Goal: Information Seeking & Learning: Learn about a topic

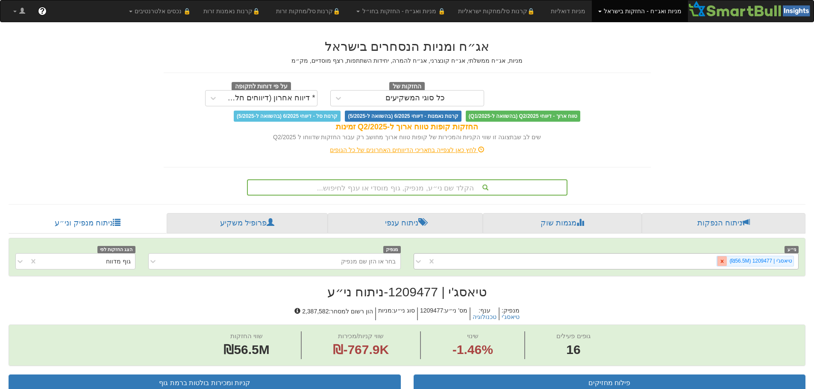
click at [723, 262] on icon at bounding box center [722, 261] width 3 height 3
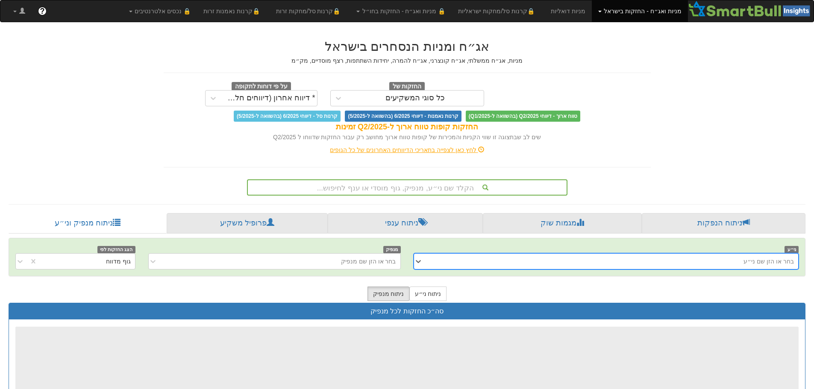
click at [715, 263] on div "בחר או הזן שם ני״ע" at bounding box center [612, 262] width 371 height 14
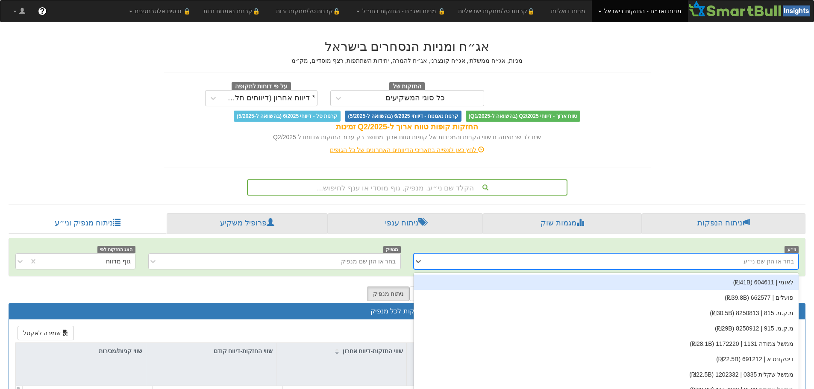
scroll to position [15, 0]
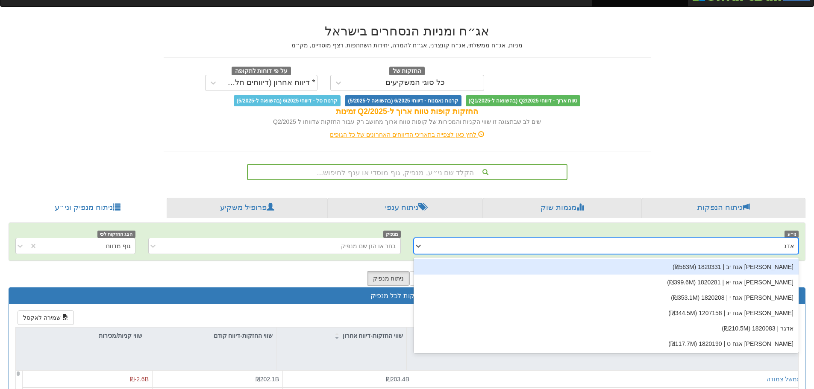
type input "[PERSON_NAME]"
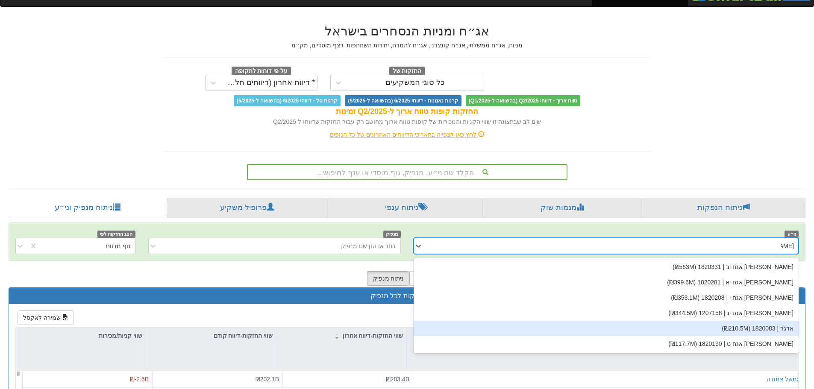
click at [784, 327] on div "אדגר | 1820083 (₪210.5M)" at bounding box center [605, 328] width 385 height 15
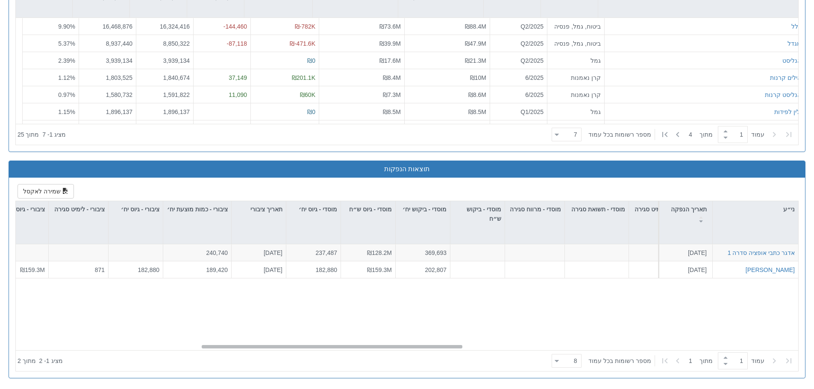
scroll to position [0, 553]
drag, startPoint x: 752, startPoint y: 346, endPoint x: 418, endPoint y: 351, distance: 334.1
click at [418, 351] on div "ני״ע תאריך הנפקה מספר ני״ע הזמנות זוכות סוג הנפקה סוג מכרז דוח הצעת מדף הערות מ…" at bounding box center [407, 286] width 782 height 170
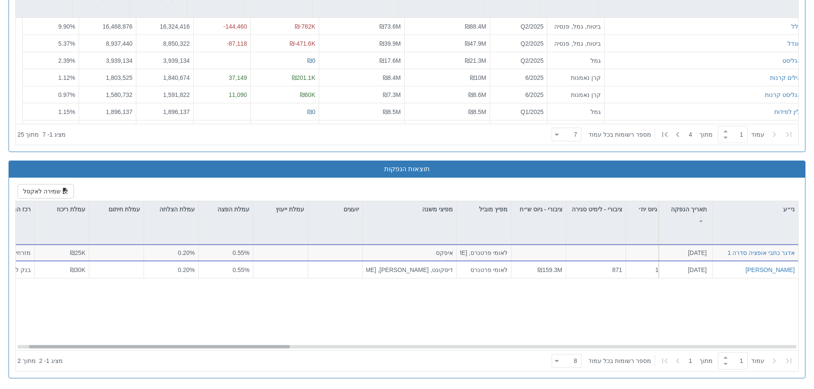
scroll to position [0, 36]
drag, startPoint x: 295, startPoint y: 346, endPoint x: 123, endPoint y: 346, distance: 172.1
click at [123, 346] on div at bounding box center [159, 346] width 261 height 3
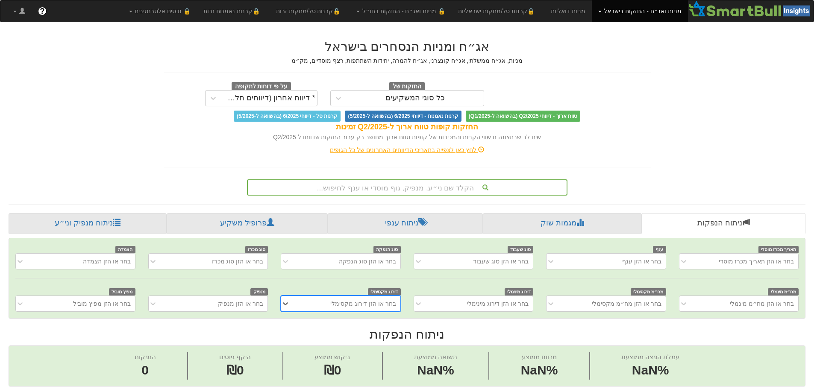
scroll to position [0, 6]
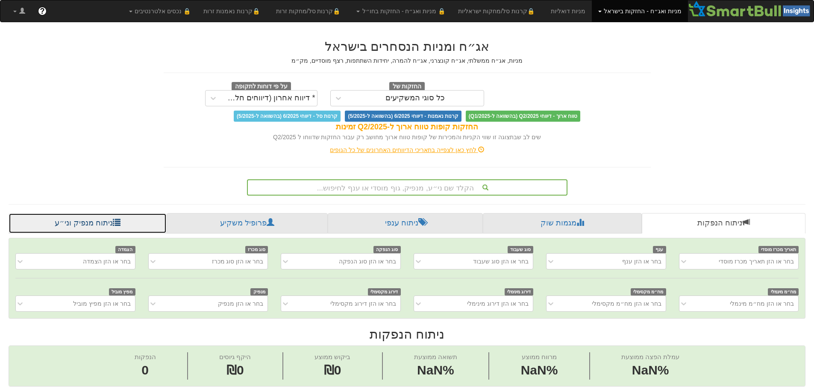
drag, startPoint x: 73, startPoint y: 223, endPoint x: 81, endPoint y: 225, distance: 8.3
click at [73, 223] on link "ניתוח מנפיק וני״ע" at bounding box center [88, 223] width 158 height 21
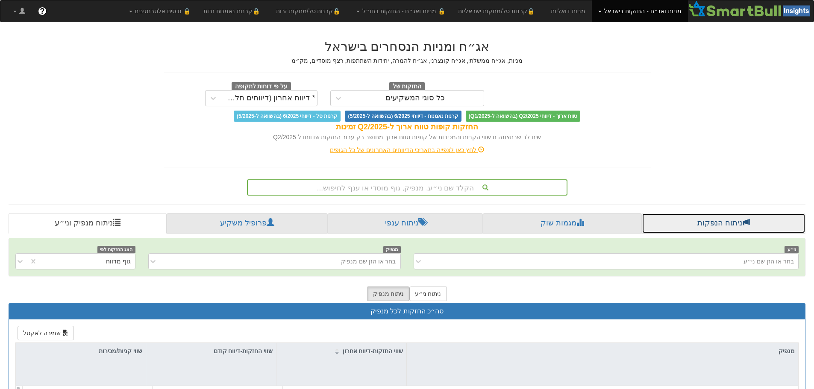
click at [711, 224] on link "ניתוח הנפקות" at bounding box center [724, 223] width 164 height 21
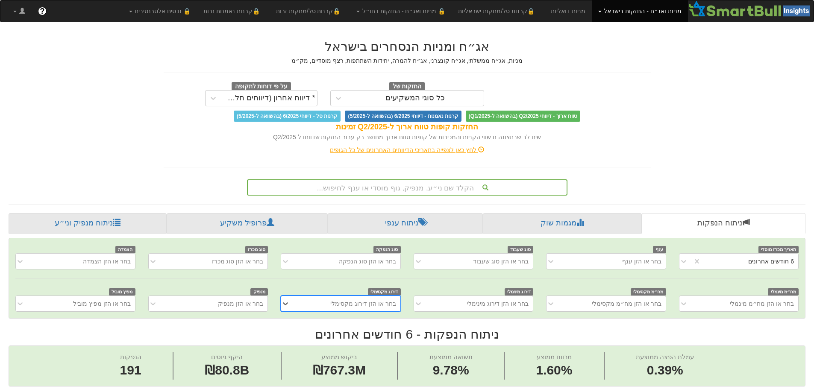
scroll to position [0, 1557]
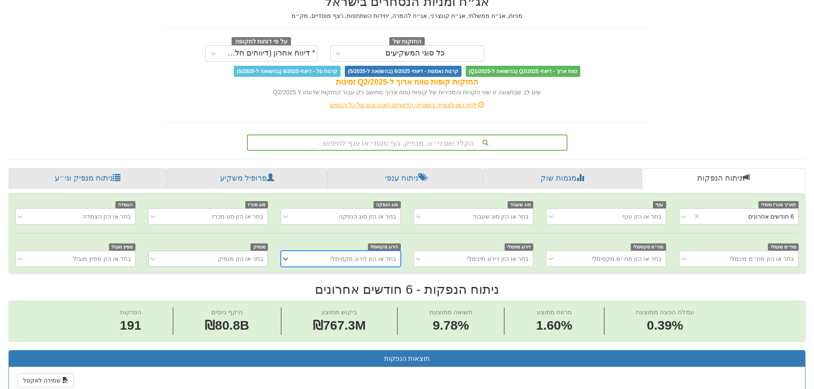
click at [240, 267] on div "בחר או הזן מנפיק" at bounding box center [208, 259] width 120 height 16
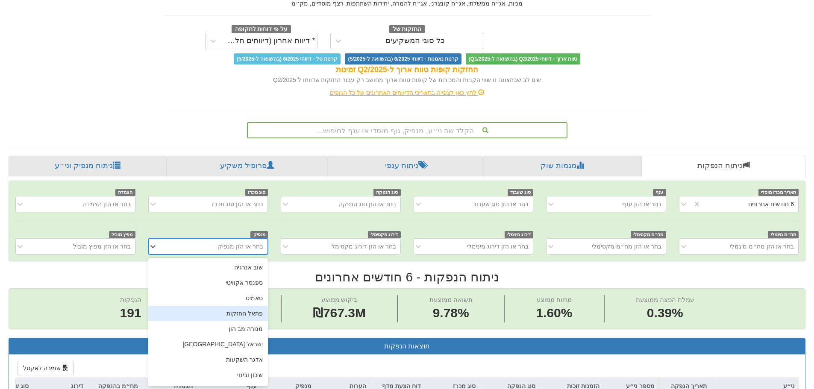
scroll to position [58, 0]
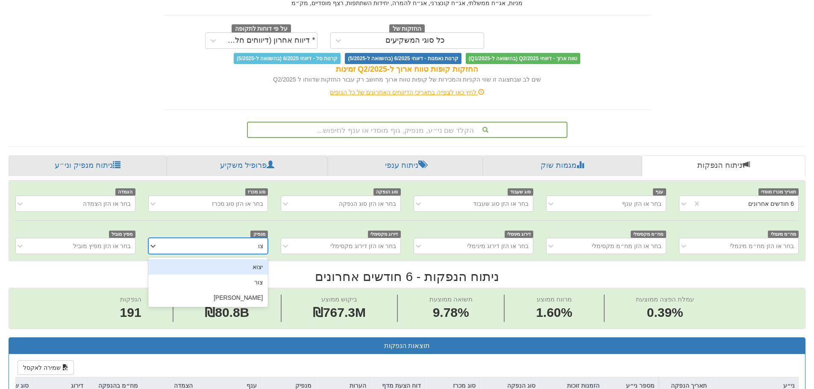
type input "צור"
click at [246, 268] on div "צור" at bounding box center [208, 266] width 120 height 15
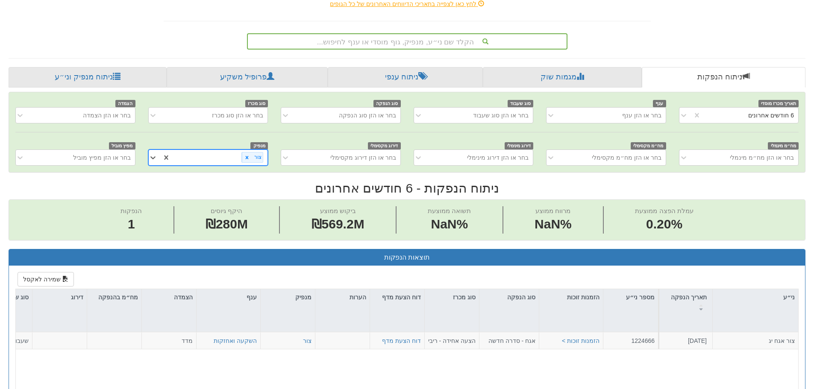
scroll to position [143, 0]
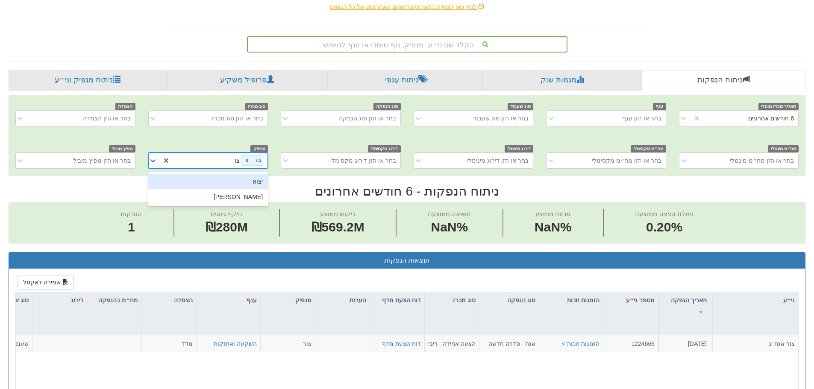
type input "צור"
click at [255, 180] on div "צור שמיר" at bounding box center [208, 181] width 120 height 15
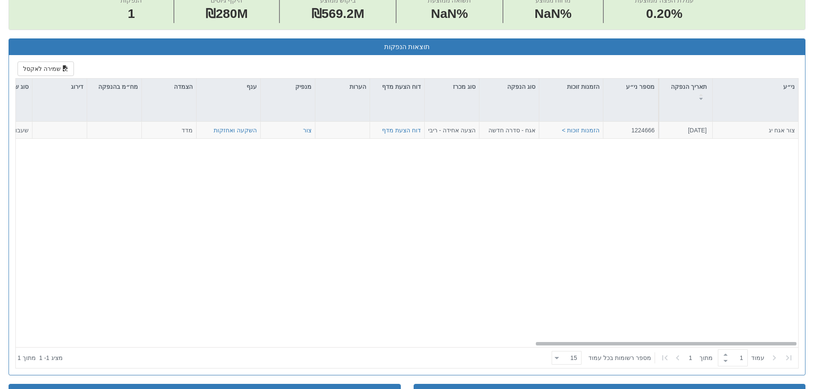
scroll to position [0, 1557]
drag, startPoint x: 580, startPoint y: 344, endPoint x: 607, endPoint y: 317, distance: 38.4
click at [607, 317] on div "צור אגח יג 2.7.2025 1224666 הזמנות זוכות > אגח - סדרה חדשה הצעה אחידה - ריבית ד…" at bounding box center [407, 235] width 782 height 226
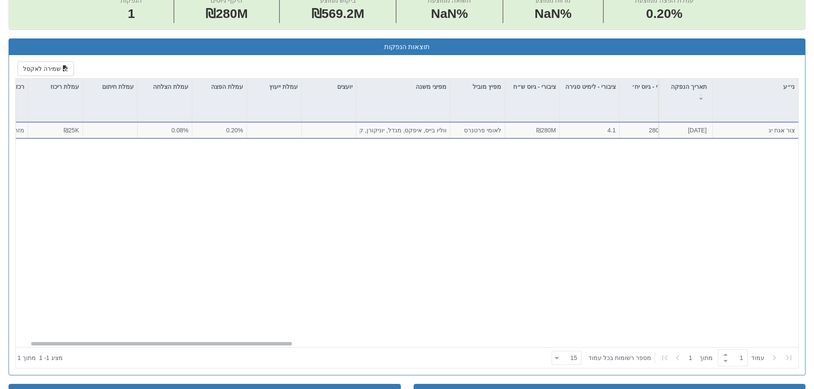
scroll to position [0, 35]
drag, startPoint x: 619, startPoint y: 345, endPoint x: 112, endPoint y: 328, distance: 506.9
click at [112, 328] on div "צור אגח יג 2.7.2025 1224666 הזמנות זוכות > אגח - סדרה חדשה הצעה אחידה - ריבית ד…" at bounding box center [407, 235] width 782 height 226
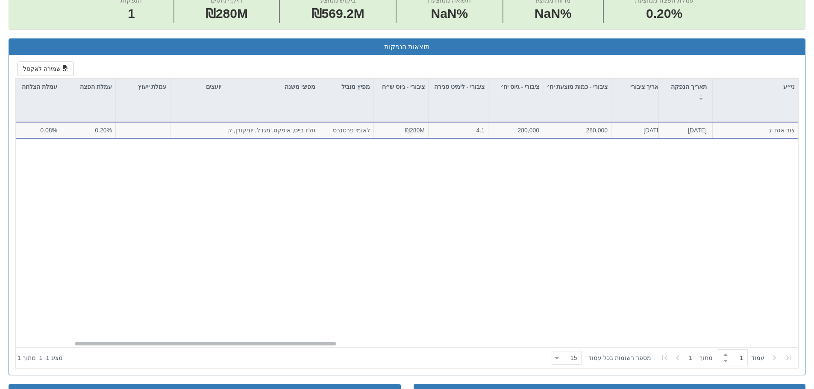
scroll to position [0, 194]
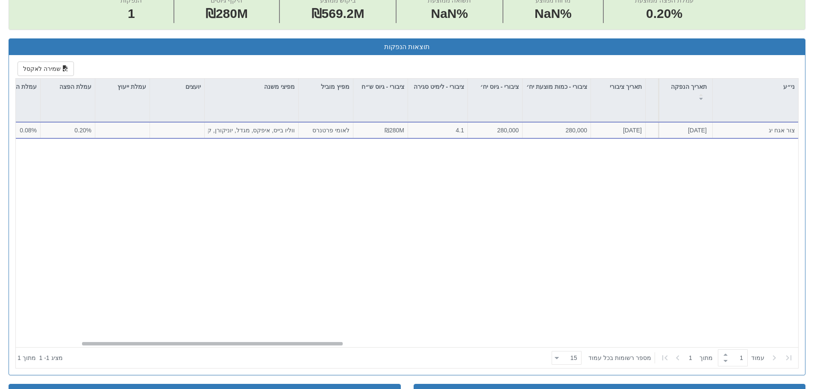
drag, startPoint x: 163, startPoint y: 344, endPoint x: 217, endPoint y: 337, distance: 53.8
click at [217, 337] on div "צור אגח יג 2.7.2025 1224666 הזמנות זוכות > אגח - סדרה חדשה הצעה אחידה - ריבית ד…" at bounding box center [407, 235] width 782 height 226
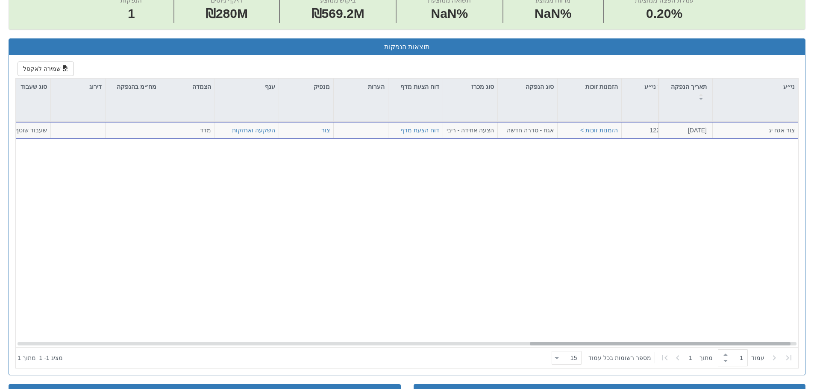
scroll to position [0, 1557]
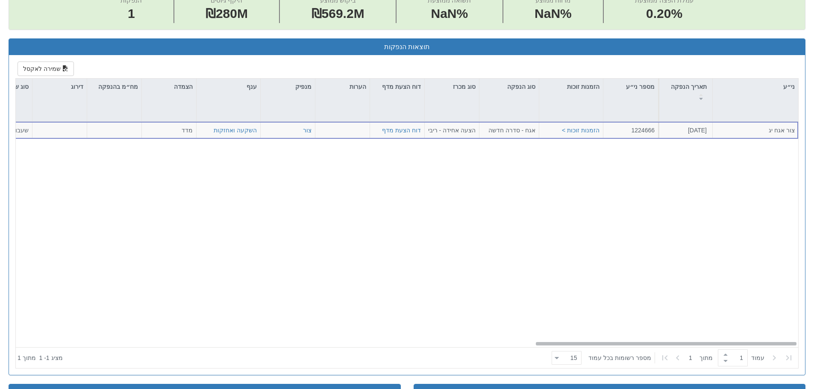
drag, startPoint x: 332, startPoint y: 343, endPoint x: 839, endPoint y: 329, distance: 506.8
click at [814, 329] on html "Toggle navigation מניות ואג״ח - החזקות בישראל מניות אג״ח מניות ואג״ח ✓ מניות דו…" at bounding box center [407, 226] width 814 height 1167
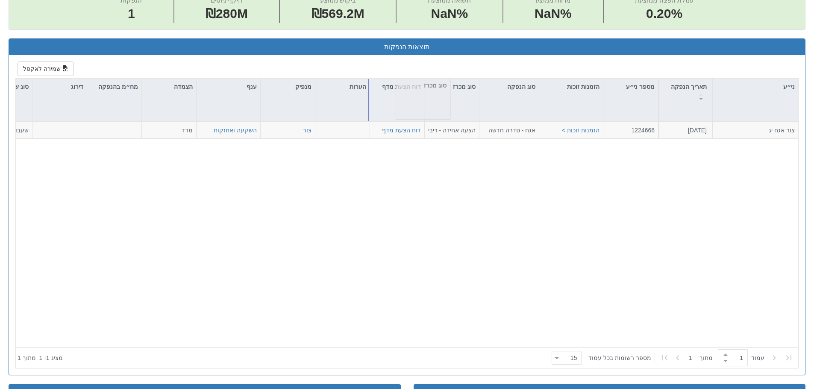
drag, startPoint x: 425, startPoint y: 94, endPoint x: 393, endPoint y: 93, distance: 32.0
click at [393, 93] on div "ני״ע תאריך הנפקה מספר ני״ע הזמנות זוכות סוג הנפקה סוג מכרז דוח הצעת מדף הערות מ…" at bounding box center [406, 223] width 783 height 290
drag, startPoint x: 405, startPoint y: 94, endPoint x: 416, endPoint y: 93, distance: 11.5
click at [413, 93] on div "ני״ע תאריך הנפקה מספר ני״ע הזמנות זוכות סוג הנפקה סוג מכרז דוח הצעת מדף הערות מ…" at bounding box center [406, 223] width 783 height 290
drag, startPoint x: 424, startPoint y: 92, endPoint x: 388, endPoint y: 92, distance: 36.3
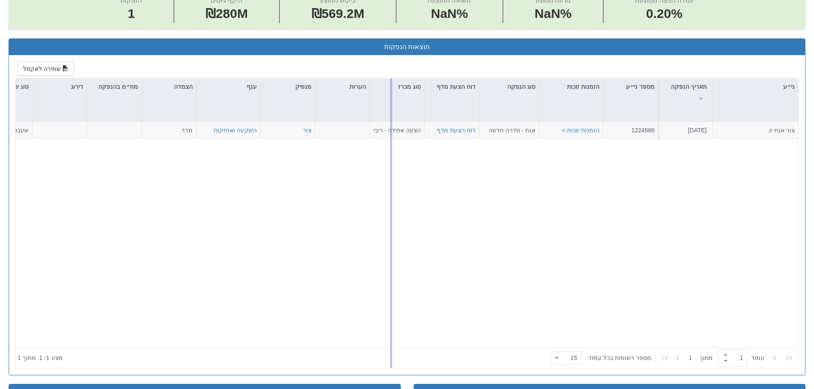
click at [388, 92] on div "ני״ע תאריך הנפקה מספר ני״ע הזמנות זוכות סוג הנפקה דוח הצעת מדף סוג מכרז הערות מ…" at bounding box center [406, 223] width 783 height 290
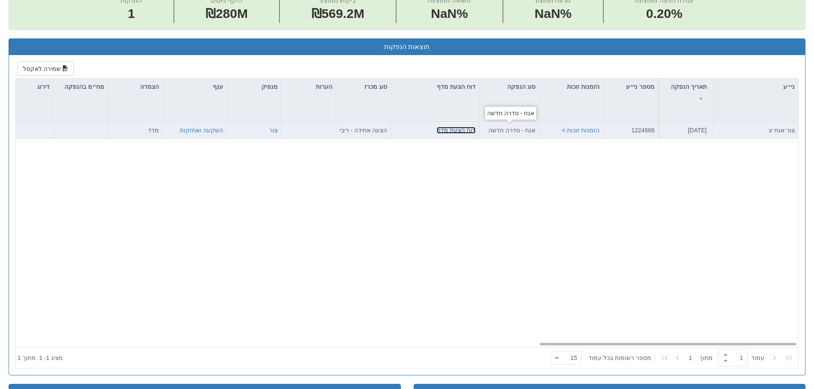
click at [461, 132] on link "דוח הצעת מדף" at bounding box center [456, 130] width 39 height 7
